Goal: Information Seeking & Learning: Learn about a topic

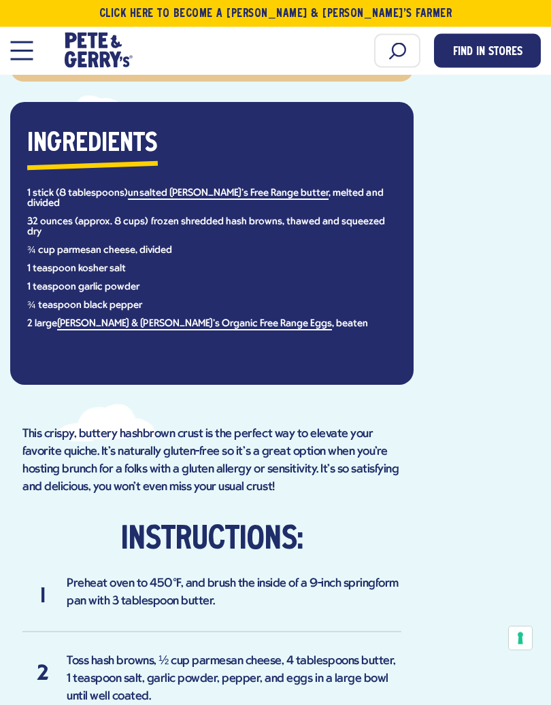
scroll to position [720, 0]
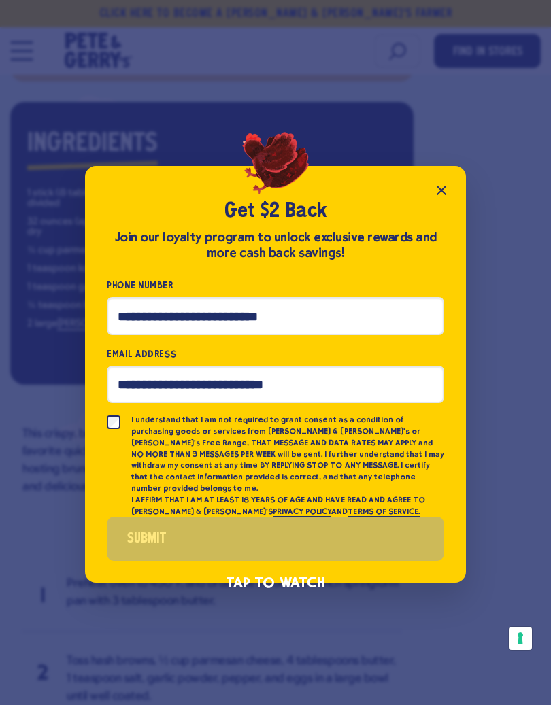
click at [448, 199] on icon "Close popup" at bounding box center [441, 190] width 16 height 16
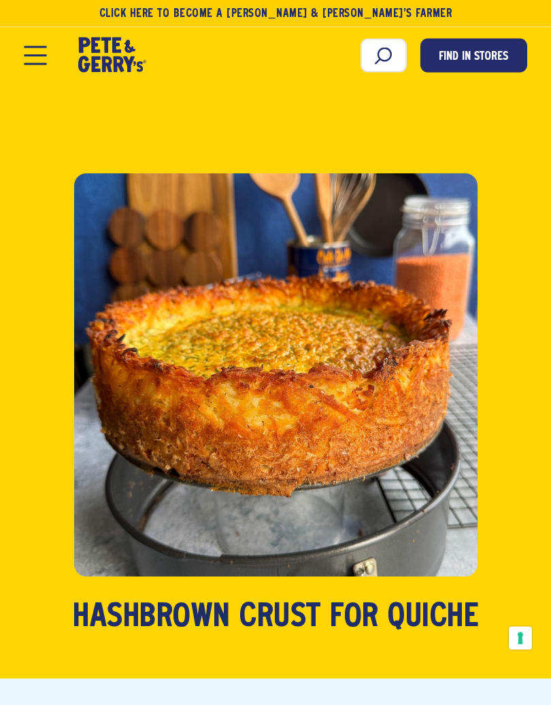
scroll to position [9, 0]
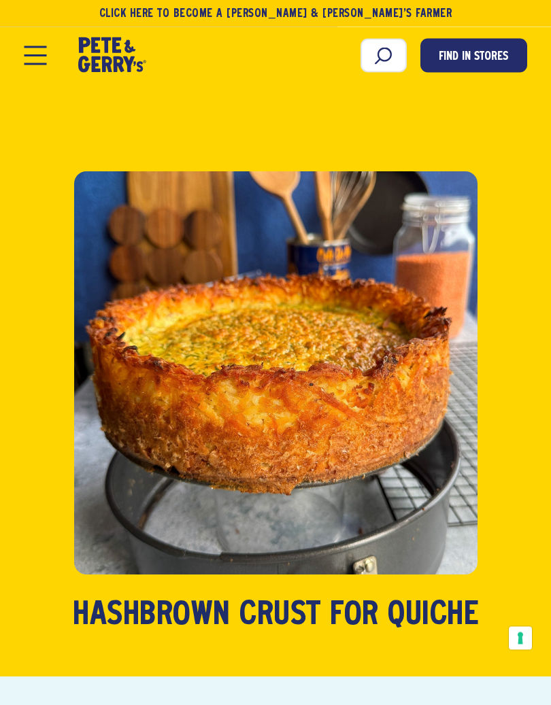
click at [39, 58] on button "Open Mobile Menu Modal Dialog" at bounding box center [35, 55] width 22 height 19
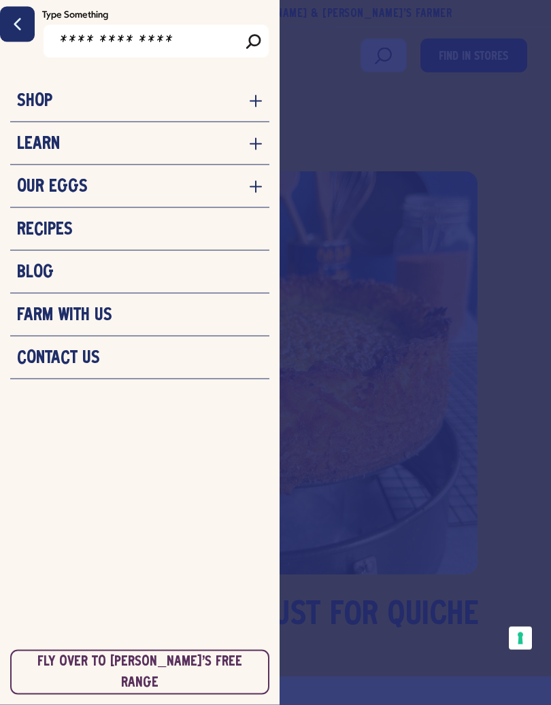
scroll to position [10, 0]
click at [60, 229] on h3 "Recipes" at bounding box center [45, 230] width 56 height 20
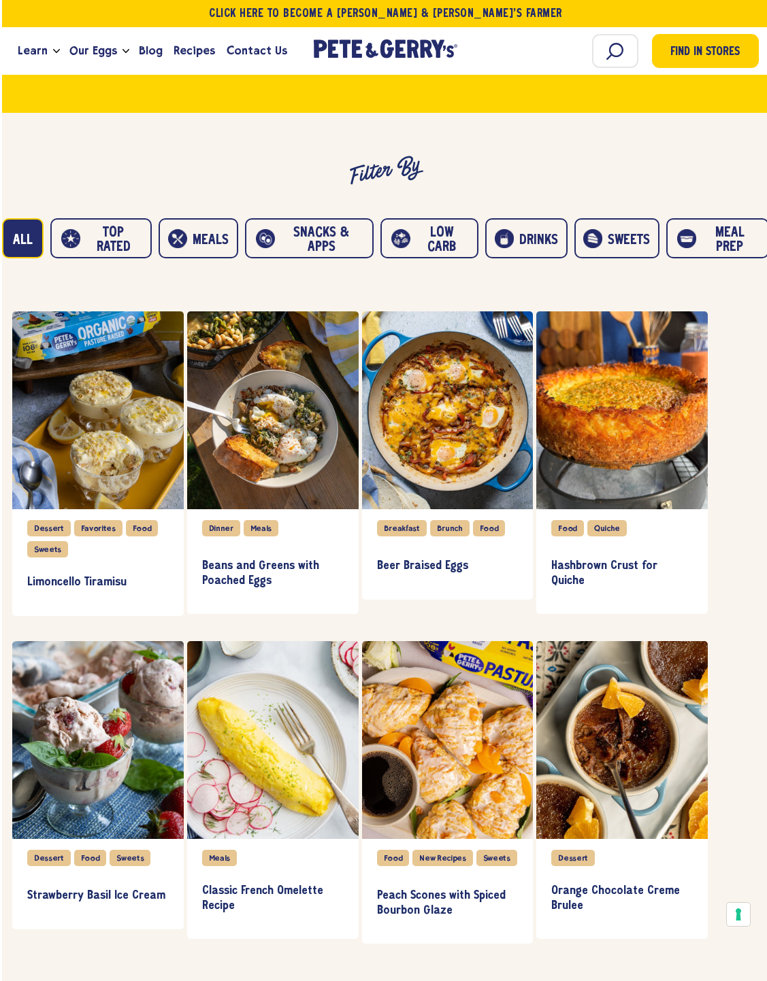
scroll to position [1016, 0]
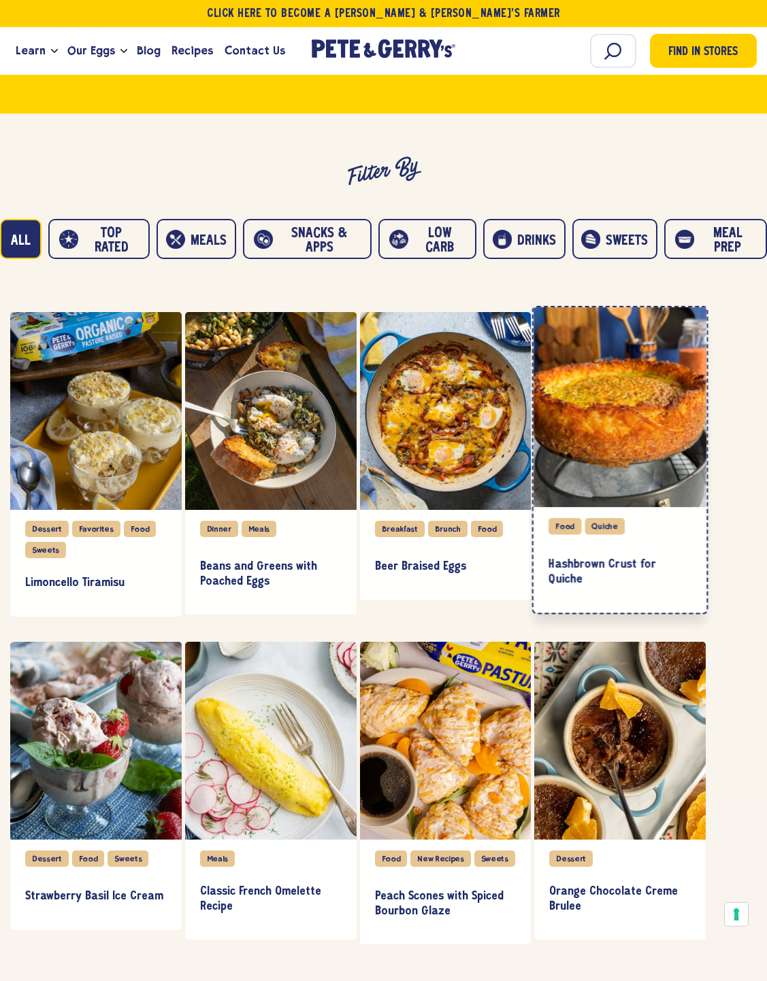
click at [643, 420] on div "item" at bounding box center [619, 407] width 173 height 200
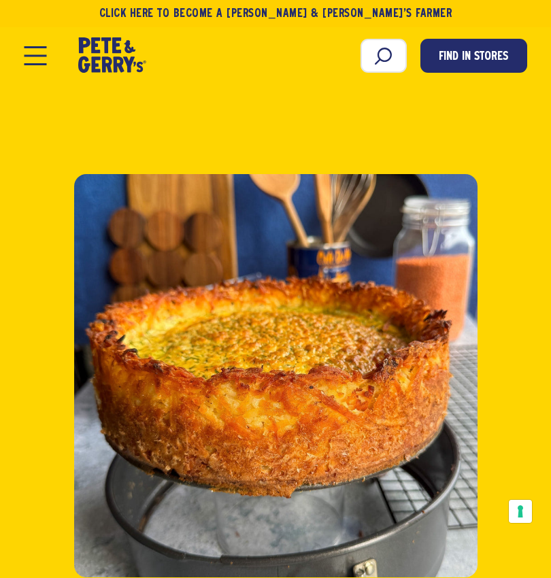
scroll to position [1, 0]
